Goal: Submit feedback/report problem

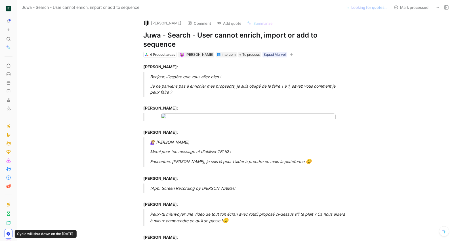
click at [208, 43] on h1 "Juwa - Search - User cannot enrich, import or add to sequence" at bounding box center [241, 40] width 196 height 18
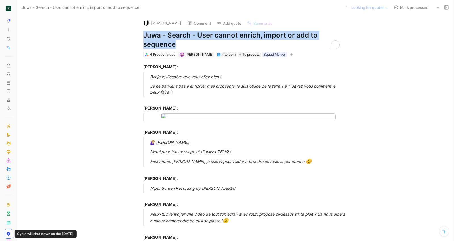
copy h1 "Juwa - Search - User cannot enrich, import or add to sequence"
click at [235, 24] on button "Add quote" at bounding box center [229, 23] width 30 height 8
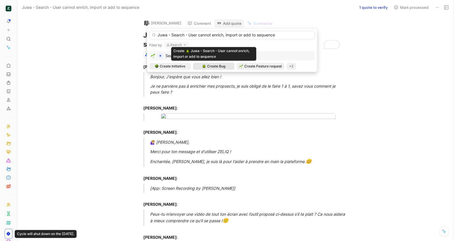
type input "Juwa - Search - User cannot enrich, import or add to sequence"
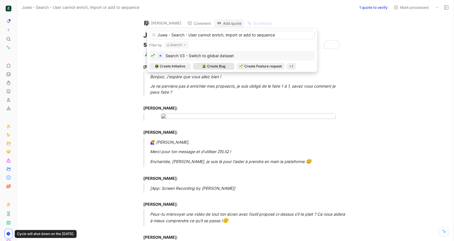
click at [212, 66] on span "Create Bug" at bounding box center [216, 66] width 18 height 6
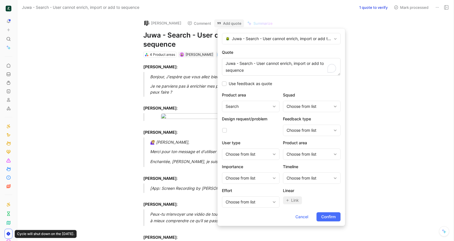
type textarea "Juwa - Search - User cannot enrich, import or add to sequence"
click at [293, 98] on div "Squad Choose from list" at bounding box center [312, 101] width 58 height 20
click at [293, 104] on div "Choose from list" at bounding box center [309, 106] width 45 height 7
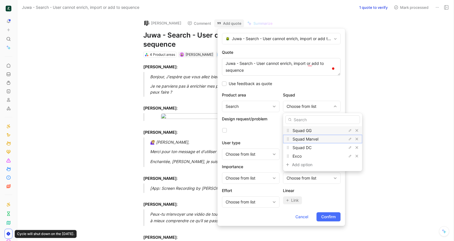
click at [300, 137] on span "Squad Marvel" at bounding box center [306, 138] width 26 height 5
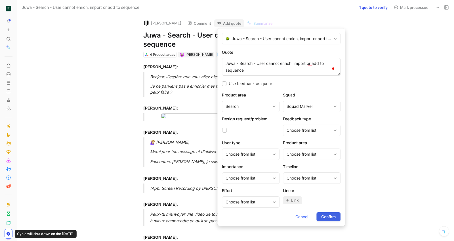
click at [333, 215] on span "Confirm" at bounding box center [328, 216] width 14 height 7
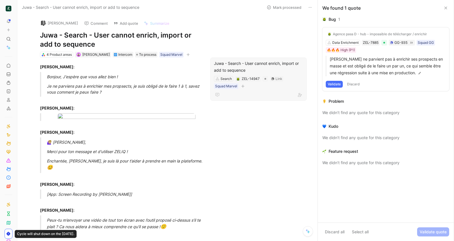
click at [259, 64] on div "Juwa - Search - User cannot enrich, import or add to sequence" at bounding box center [258, 67] width 89 height 14
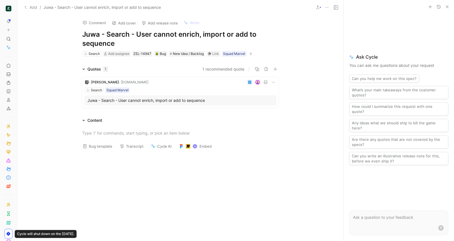
click at [101, 145] on button "Bug template" at bounding box center [97, 146] width 35 height 8
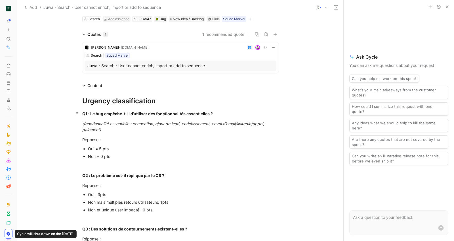
scroll to position [39, 0]
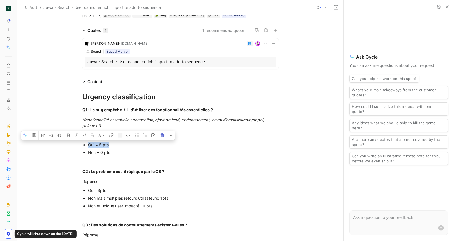
drag, startPoint x: 111, startPoint y: 143, endPoint x: 83, endPoint y: 143, distance: 27.8
click at [83, 143] on ul "Oui = 5 pts Non = 0 pts" at bounding box center [181, 148] width 218 height 15
click at [131, 177] on p "Réponse :" at bounding box center [181, 180] width 218 height 9
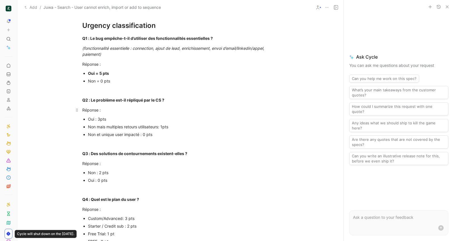
scroll to position [110, 0]
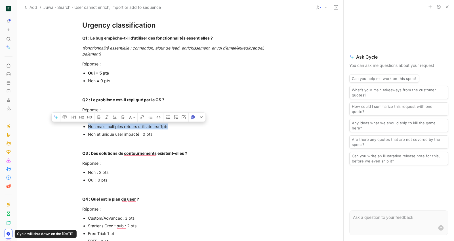
drag, startPoint x: 176, startPoint y: 128, endPoint x: 87, endPoint y: 127, distance: 89.2
click at [87, 127] on ul "Oui : 3pts Non mais multiples retours utilisateurs: 1pts Non et unique user imp…" at bounding box center [181, 126] width 218 height 23
click at [130, 154] on strong "Q3 : Des solutions de contournements existent-elles ?" at bounding box center [134, 152] width 105 height 5
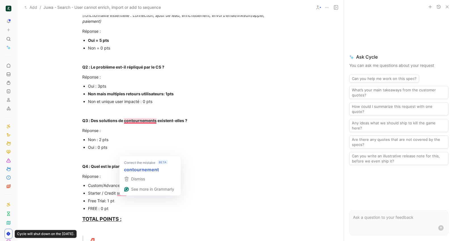
scroll to position [145, 0]
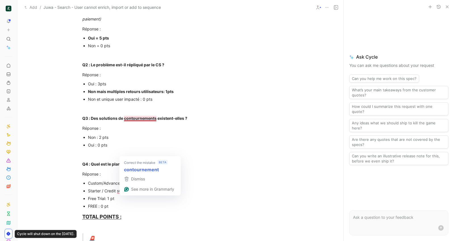
click at [106, 142] on div "Oui : 0 pts" at bounding box center [183, 145] width 191 height 6
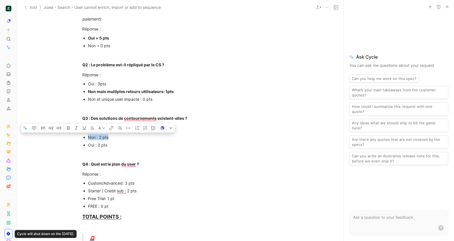
drag, startPoint x: 113, startPoint y: 140, endPoint x: 85, endPoint y: 139, distance: 28.1
click at [88, 139] on li "Non : 2 pts" at bounding box center [183, 137] width 191 height 8
click at [115, 148] on p "Oui : 0 pts" at bounding box center [183, 145] width 191 height 8
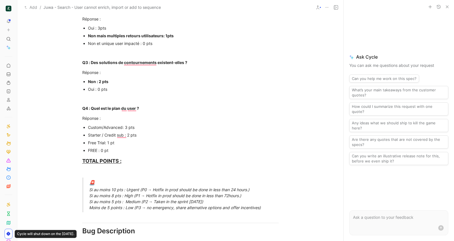
scroll to position [202, 0]
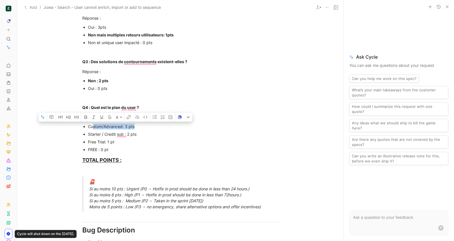
drag, startPoint x: 143, startPoint y: 127, endPoint x: 93, endPoint y: 127, distance: 49.4
click at [93, 127] on div "Custom/Advanced: 3 pts" at bounding box center [183, 126] width 191 height 6
click at [89, 127] on div "Custom/Advanced: 3 pts" at bounding box center [183, 126] width 191 height 6
drag, startPoint x: 89, startPoint y: 127, endPoint x: 144, endPoint y: 127, distance: 55.7
click at [144, 127] on div "Custom/Advanced: 3 pts" at bounding box center [183, 126] width 191 height 6
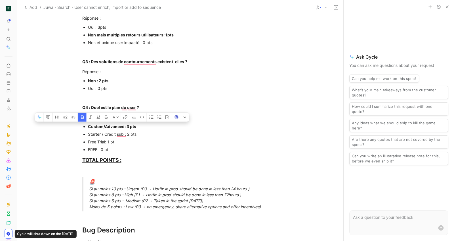
click at [164, 126] on div "Custom/Advanced: 3 pts" at bounding box center [183, 126] width 191 height 6
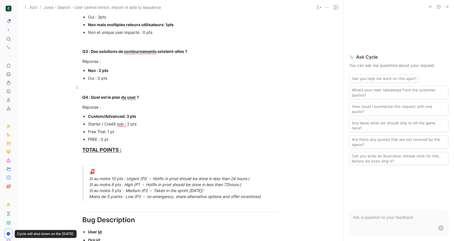
scroll to position [243, 0]
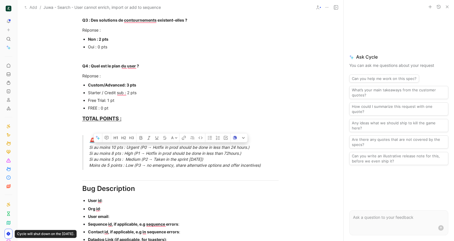
drag, startPoint x: 88, startPoint y: 146, endPoint x: 265, endPoint y: 144, distance: 177.8
click at [265, 144] on blockquote "🚨 Si au moins 10 pts : Urgent (P0 → Hotfix in prod should be done in less than …" at bounding box center [181, 152] width 218 height 35
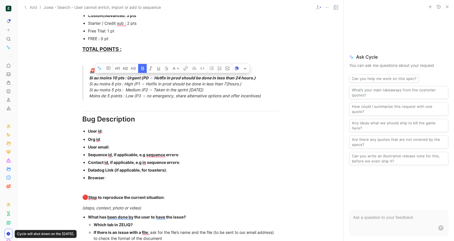
scroll to position [320, 0]
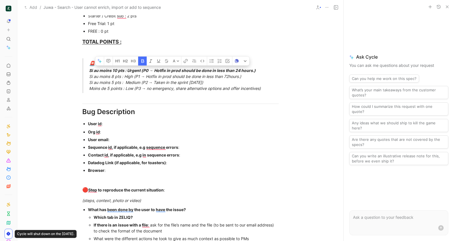
click at [200, 122] on div "User id :" at bounding box center [183, 123] width 191 height 6
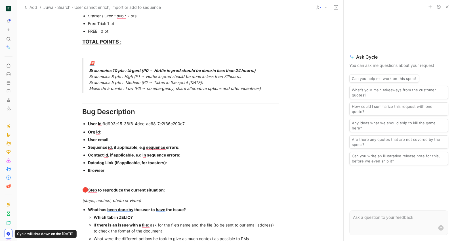
click at [118, 130] on div "Org id :" at bounding box center [183, 132] width 191 height 6
click at [130, 137] on div "User email :" at bounding box center [183, 139] width 191 height 6
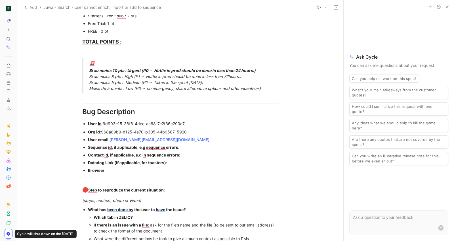
click at [186, 148] on div "Sequence id, if applicable, e.g sequence errors :" at bounding box center [183, 147] width 191 height 6
drag, startPoint x: 155, startPoint y: 166, endPoint x: 87, endPoint y: 150, distance: 69.3
click at [87, 150] on ul "Org id : 968a89b9-d125-4a70-b305-44b958715920 User email : [PERSON_NAME][EMAIL_…" at bounding box center [181, 151] width 218 height 46
drag, startPoint x: 110, startPoint y: 170, endPoint x: 85, endPoint y: 148, distance: 33.0
click at [85, 148] on ul "Org id : 968a89b9-d125-4a70-b305-44b958715920 User email : [PERSON_NAME][EMAIL_…" at bounding box center [181, 151] width 218 height 46
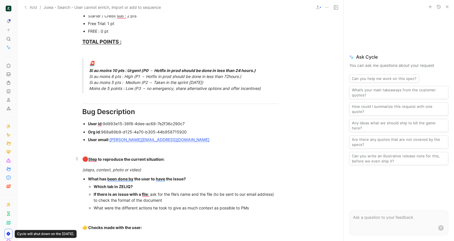
scroll to position [341, 0]
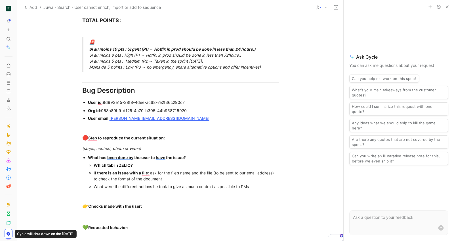
click at [149, 163] on div "Which tab in ZELIQ?" at bounding box center [186, 165] width 185 height 6
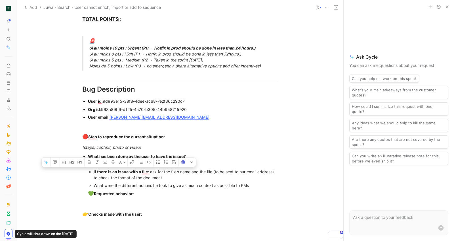
drag, startPoint x: 161, startPoint y: 216, endPoint x: 95, endPoint y: 168, distance: 81.6
click at [95, 168] on div "Urgency classification Q1 : Le bug empêche-t-il d’utiliser des fonctionnalités …" at bounding box center [180, 12] width 326 height 462
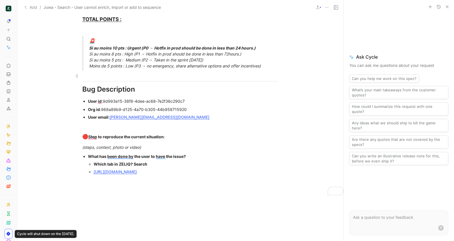
scroll to position [0, 0]
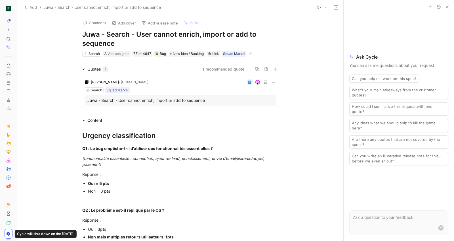
click at [249, 54] on icon "button" at bounding box center [250, 53] width 3 height 3
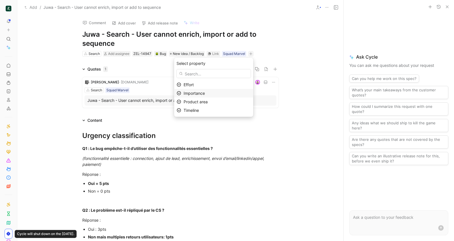
click at [219, 94] on div "Importance" at bounding box center [217, 93] width 67 height 7
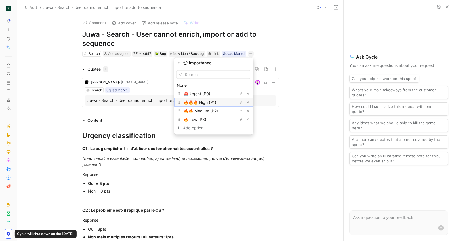
click at [216, 102] on span "🔥🔥🔥 High (P1)" at bounding box center [200, 102] width 33 height 5
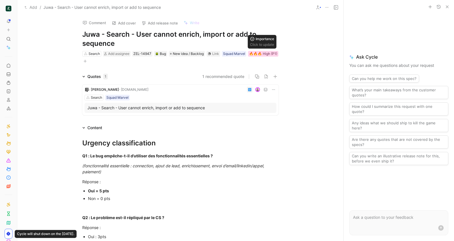
click at [262, 53] on div "🔥🔥🔥 High (P1)" at bounding box center [263, 54] width 28 height 6
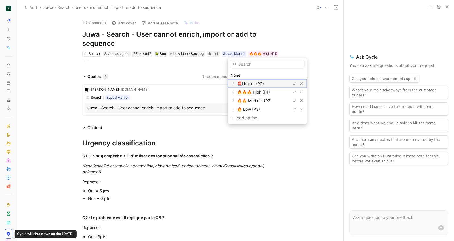
click at [250, 81] on span "🚨Urgent (P0)" at bounding box center [250, 83] width 27 height 5
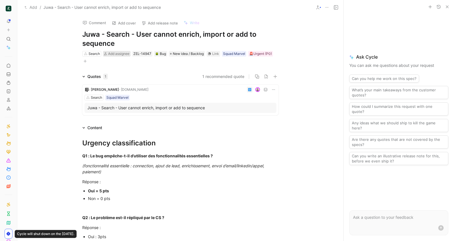
click at [113, 53] on span "Add assignee" at bounding box center [118, 53] width 21 height 4
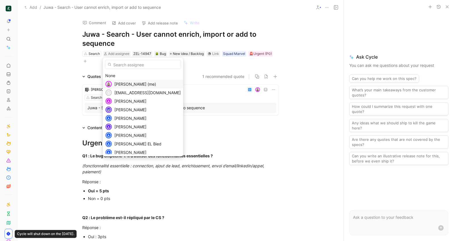
click at [123, 81] on span "[PERSON_NAME] (me)" at bounding box center [135, 83] width 42 height 5
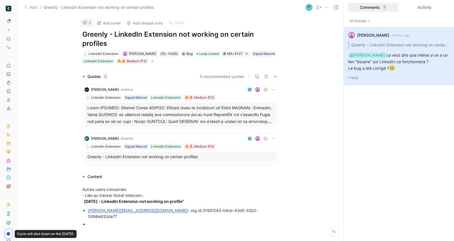
scroll to position [4, 0]
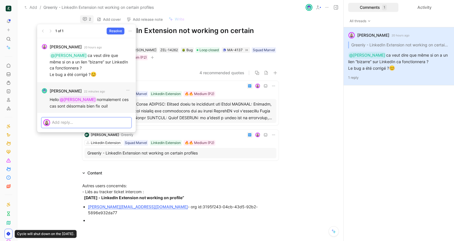
click at [120, 28] on div "Resolve" at bounding box center [120, 31] width 27 height 7
